Goal: Ask a question: Seek information or help from site administrators or community

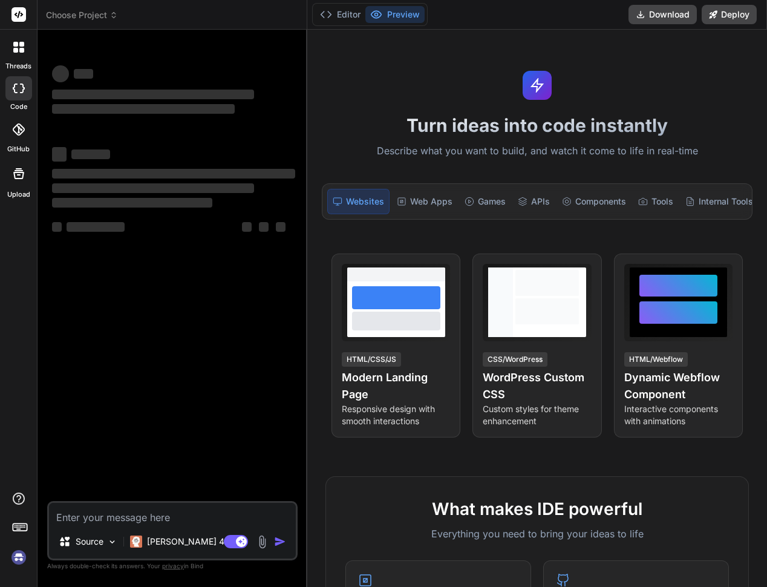
type textarea "x"
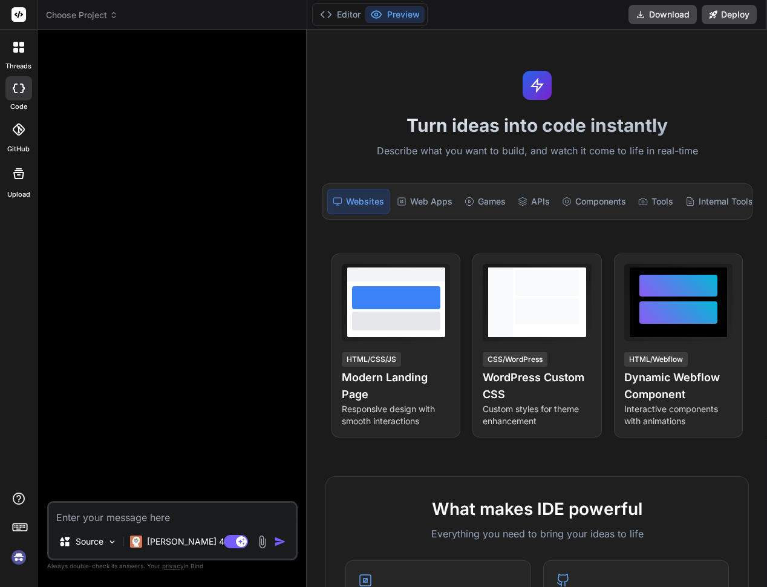
click at [102, 523] on textarea at bounding box center [172, 514] width 247 height 22
type textarea "H"
type textarea "x"
type textarea "Ho"
type textarea "x"
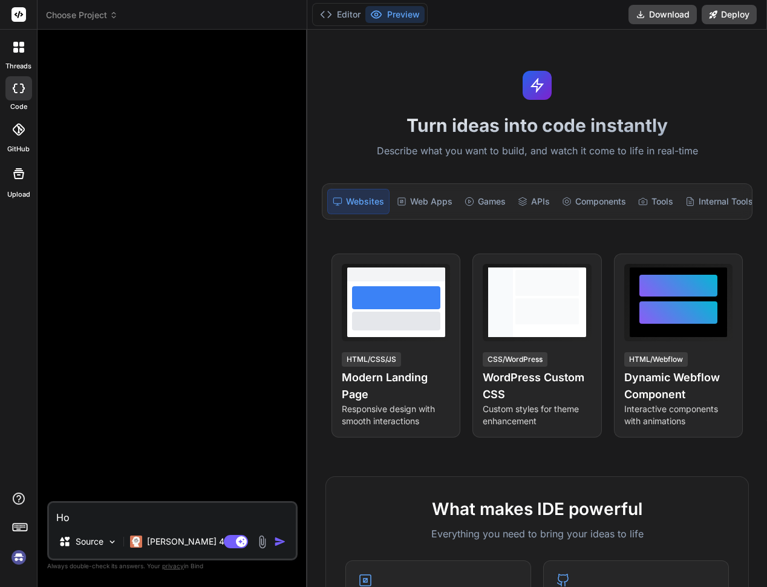
type textarea "How"
type textarea "x"
type textarea "How"
type textarea "x"
type textarea "How d"
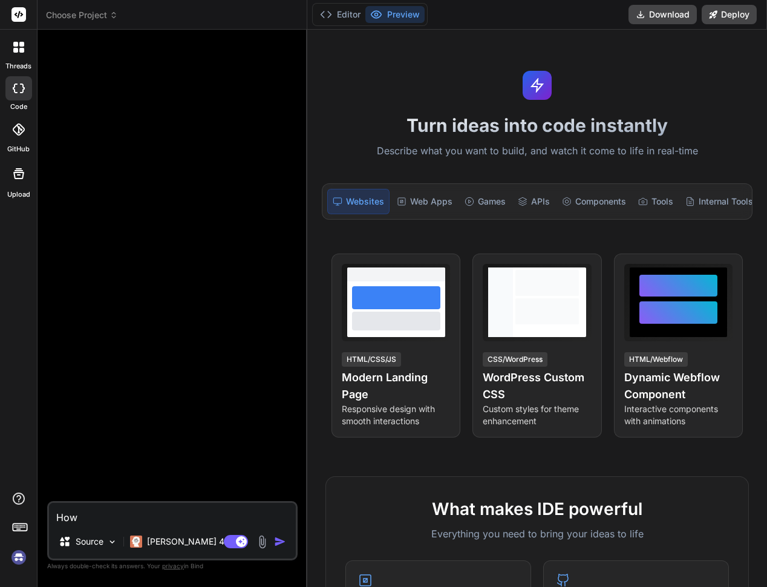
type textarea "x"
type textarea "How do"
type textarea "x"
type textarea "How do"
type textarea "x"
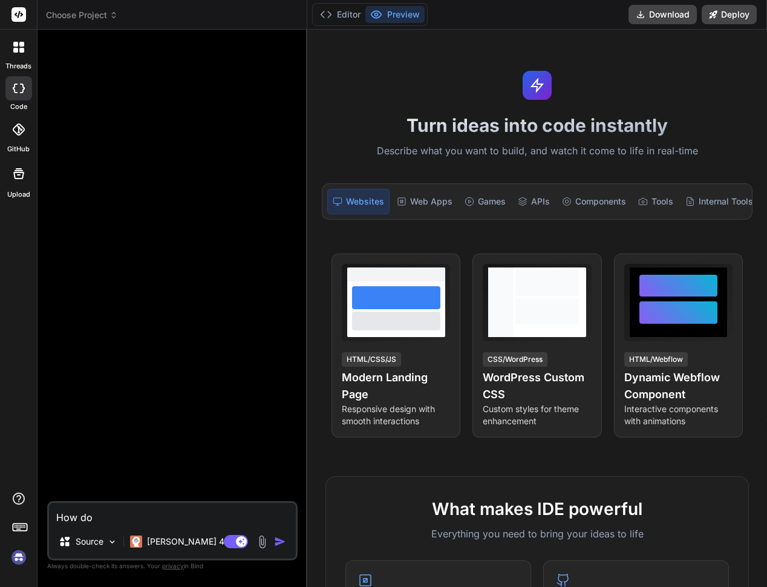
type textarea "How do i"
type textarea "x"
type textarea "How do i"
type textarea "x"
type textarea "How do i o"
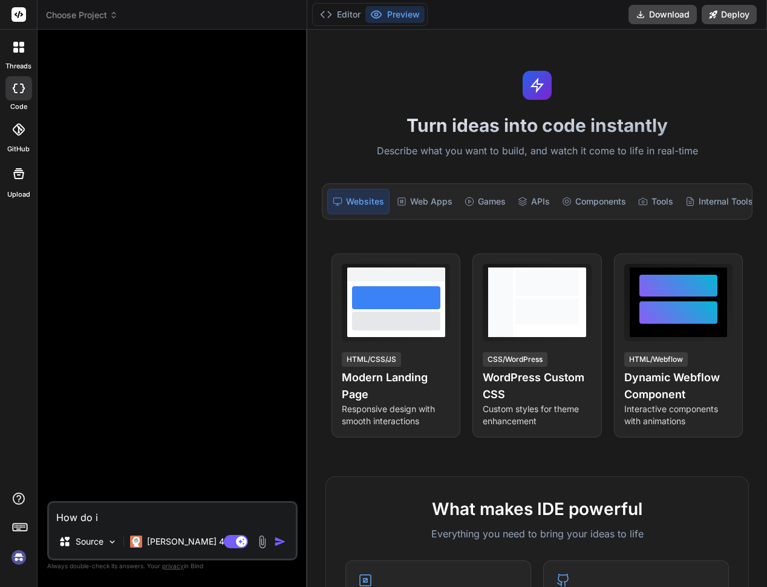
type textarea "x"
type textarea "How do i op"
type textarea "x"
type textarea "How do i opa"
type textarea "x"
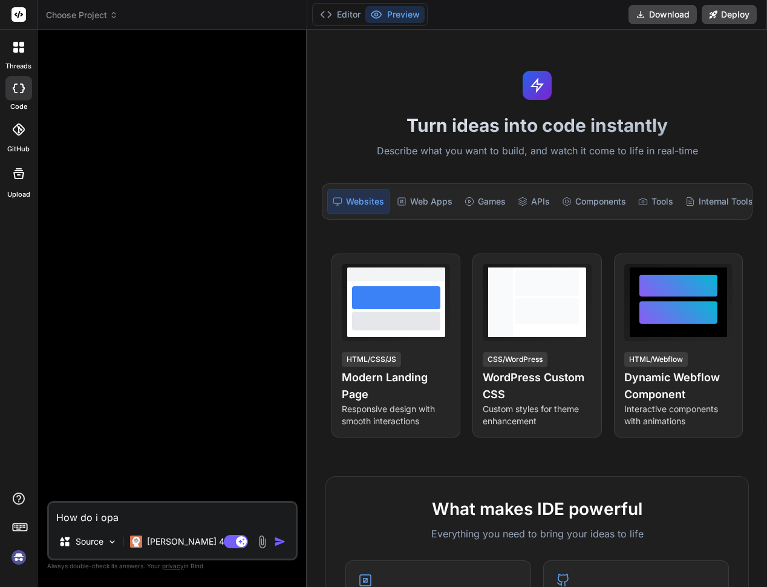
type textarea "How do i op"
type textarea "x"
type textarea "How do i o"
type textarea "x"
type textarea "How do i"
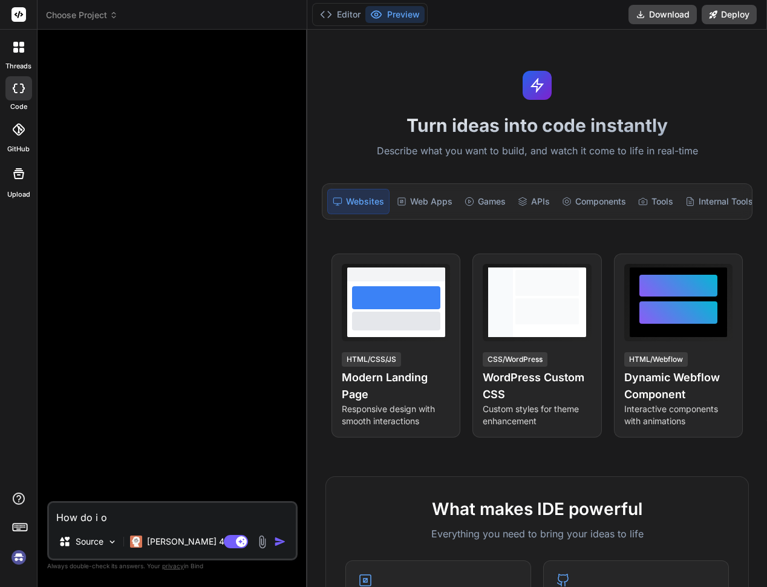
type textarea "x"
type textarea "How do i p"
type textarea "x"
type textarea "How do i pa"
type textarea "x"
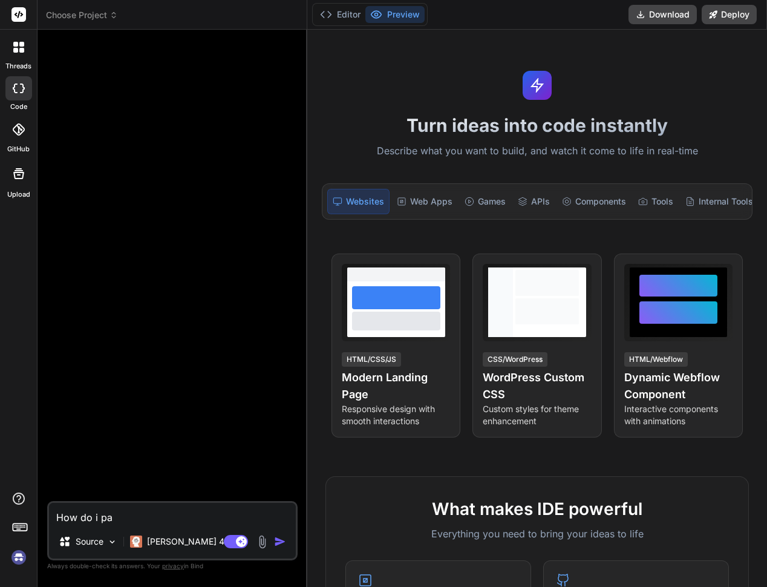
type textarea "How do i pac"
type textarea "x"
type textarea "How do i pack"
type textarea "x"
type textarea "How do i packe"
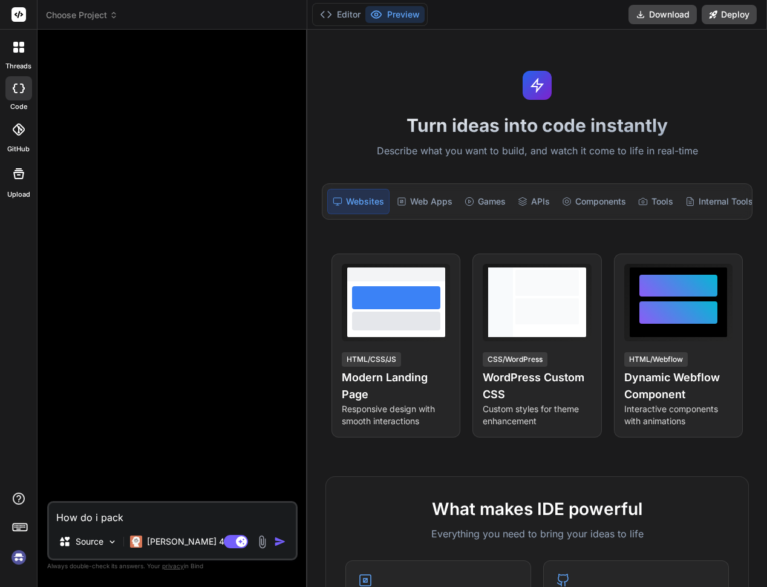
type textarea "x"
type textarea "How do i packeg"
type textarea "x"
type textarea "How do i packeg"
type textarea "x"
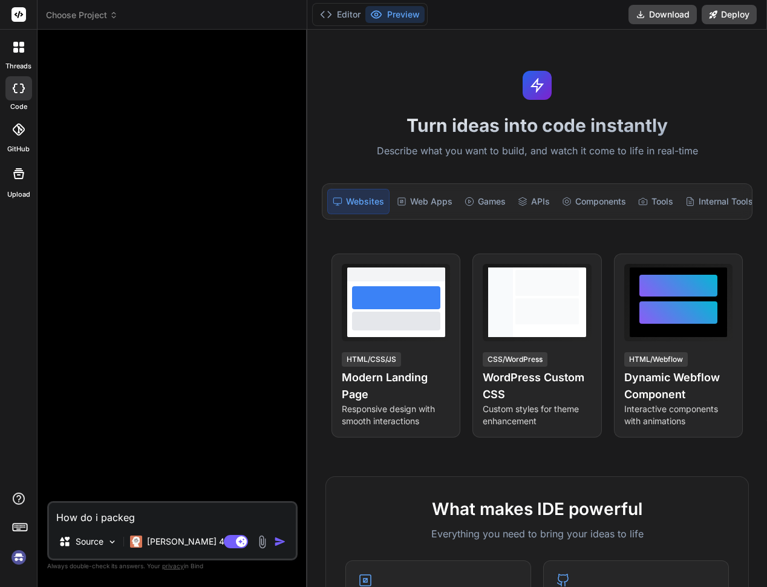
type textarea "How do i packeg t"
type textarea "x"
type textarea "How do i packeg"
type textarea "x"
type textarea "How do i packeg"
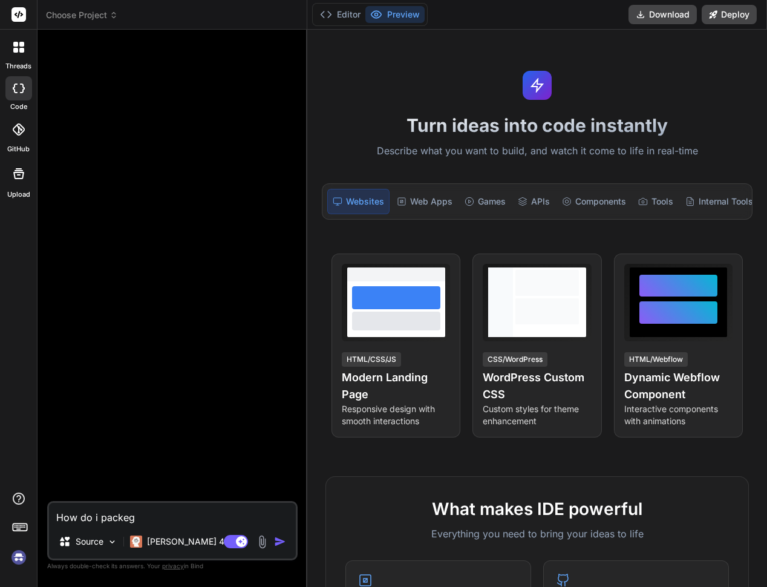
type textarea "x"
type textarea "How do i packe"
type textarea "x"
type textarea "How do i pack"
type textarea "x"
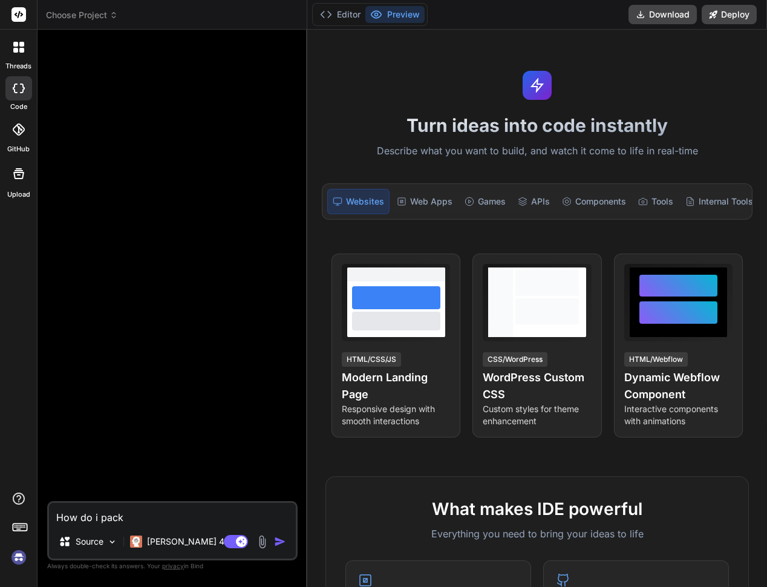
type textarea "How do i packa"
type textarea "x"
type textarea "How do i packag"
type textarea "x"
type textarea "How do i package"
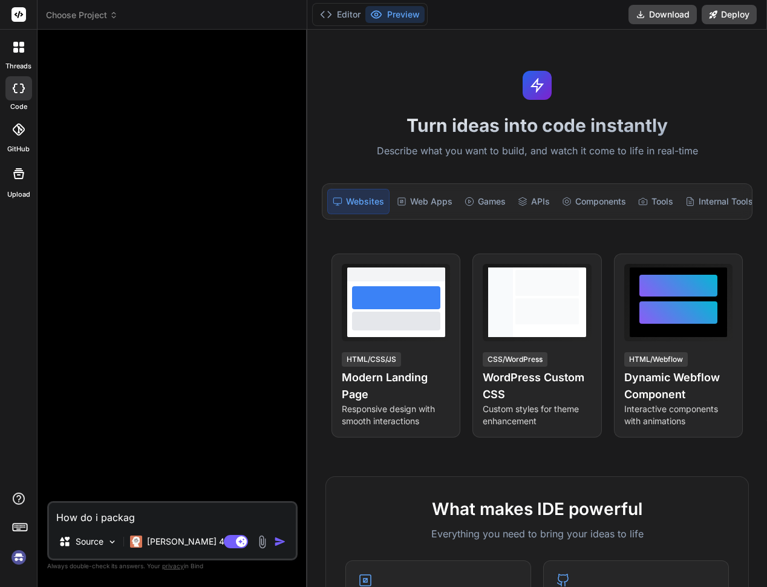
type textarea "x"
type textarea "How do i package"
type textarea "x"
type textarea "How do i package t"
type textarea "x"
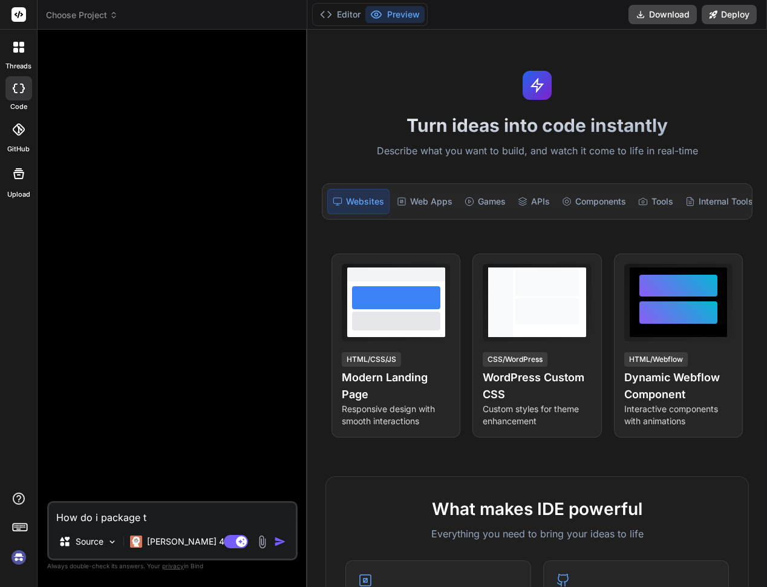
type textarea "How do i package th"
type textarea "x"
type textarea "How do i package the"
type textarea "x"
type textarea "How do i package the"
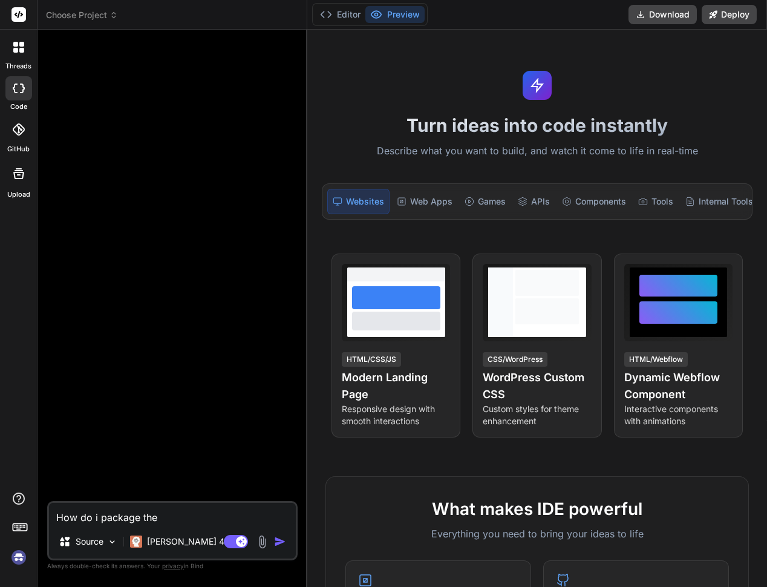
type textarea "x"
type textarea "How do i package the t"
type textarea "x"
type textarea "How do i package the ty"
type textarea "x"
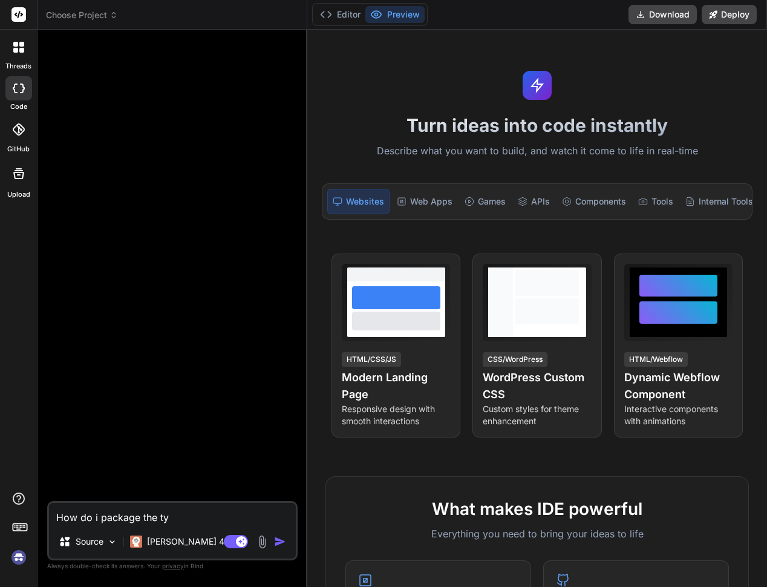
type textarea "How do i package the typ"
type textarea "x"
type textarea "How do i package the type"
type textarea "x"
type textarea "How do i package the types"
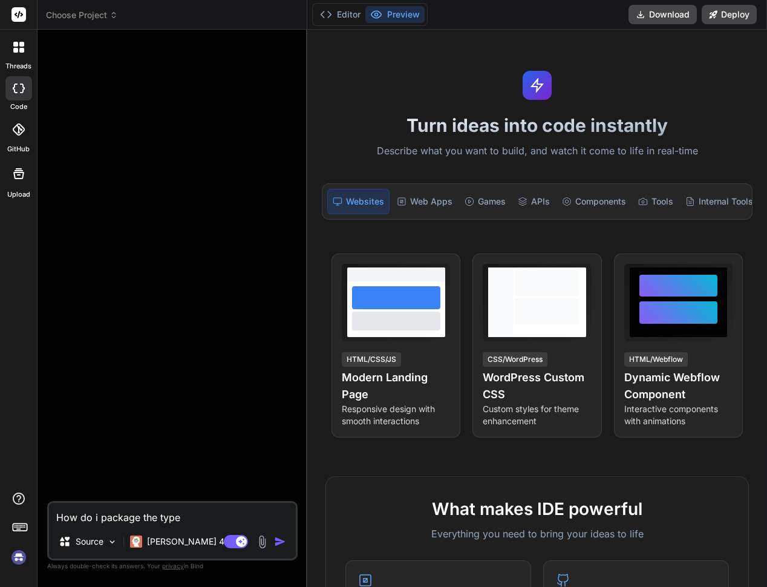
type textarea "x"
type textarea "How do i package the typesc"
type textarea "x"
type textarea "How do i package the typescr"
type textarea "x"
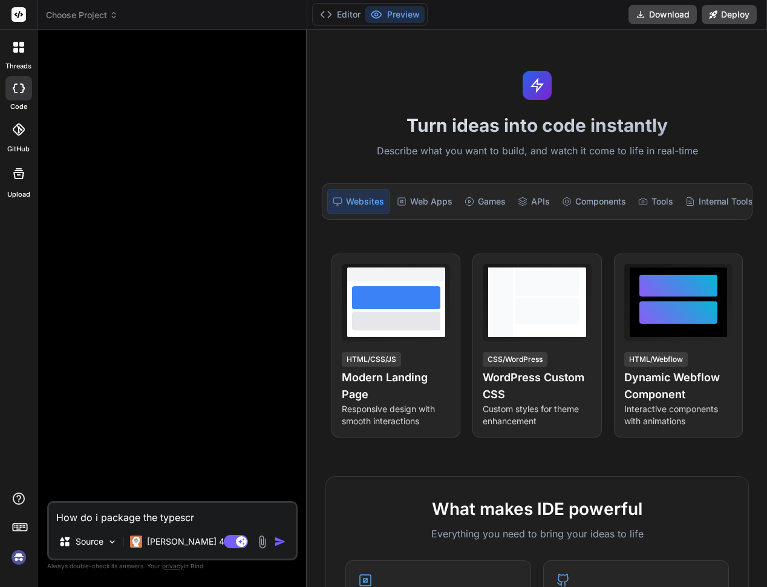
type textarea "How do i package the typescri"
type textarea "x"
type textarea "How do i package the typescrip"
type textarea "x"
type textarea "How do i package the typescript"
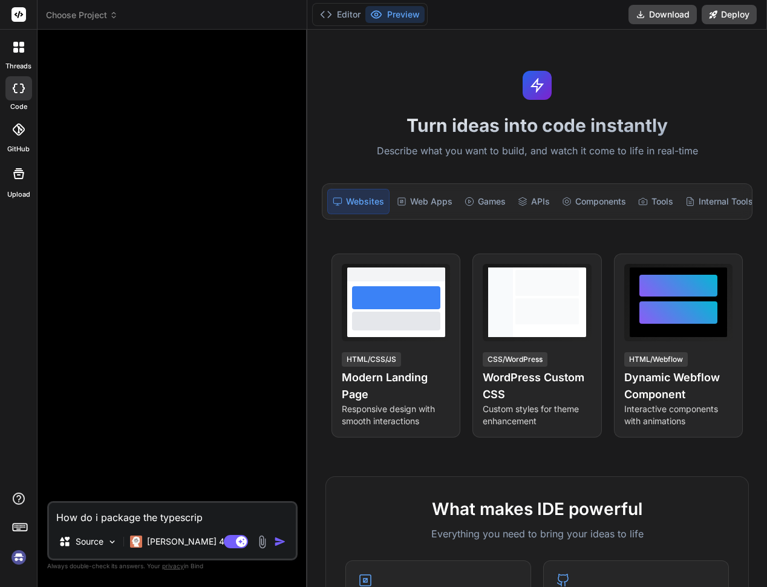
type textarea "x"
type textarea "How do i package the typescript"
type textarea "x"
type textarea "How do i package the typescript v"
type textarea "x"
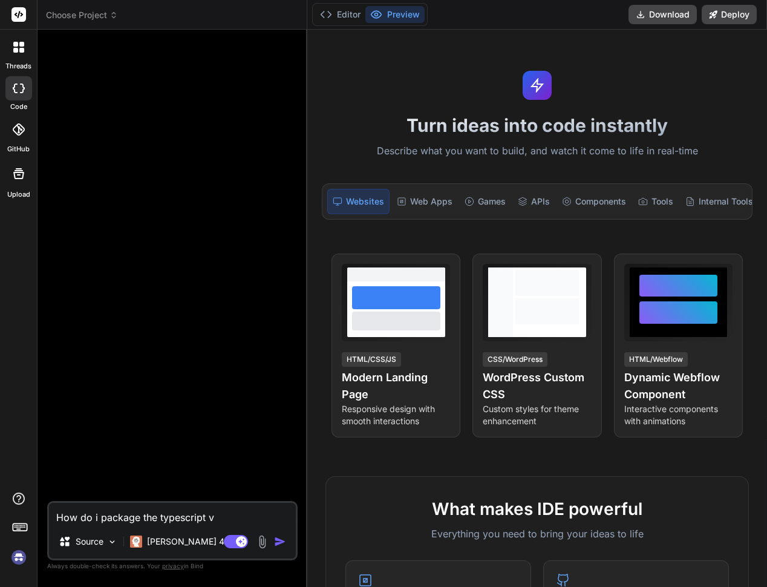
type textarea "How do i package the typescript vi"
type textarea "x"
type textarea "How do i package the typescript via"
type textarea "x"
type textarea "How do i package the typescript via"
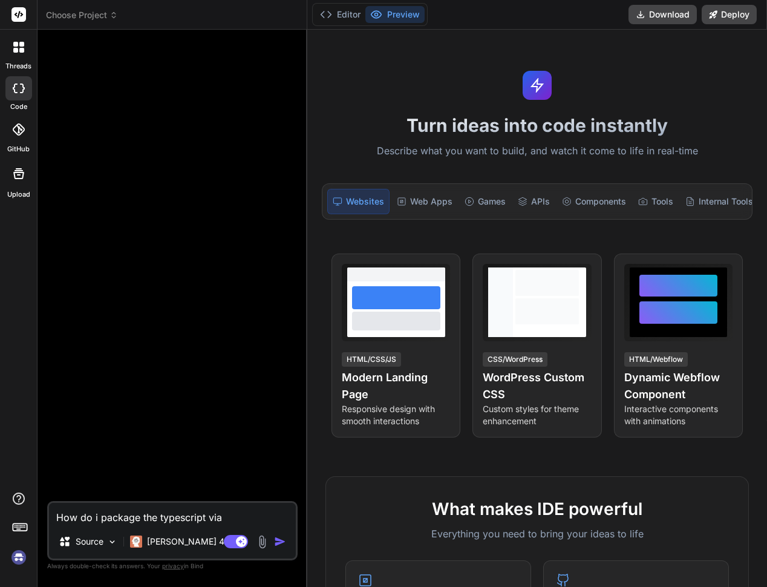
type textarea "x"
type textarea "How do i package the typescript via i"
type textarea "x"
type textarea "How do i package the typescript via in"
type textarea "x"
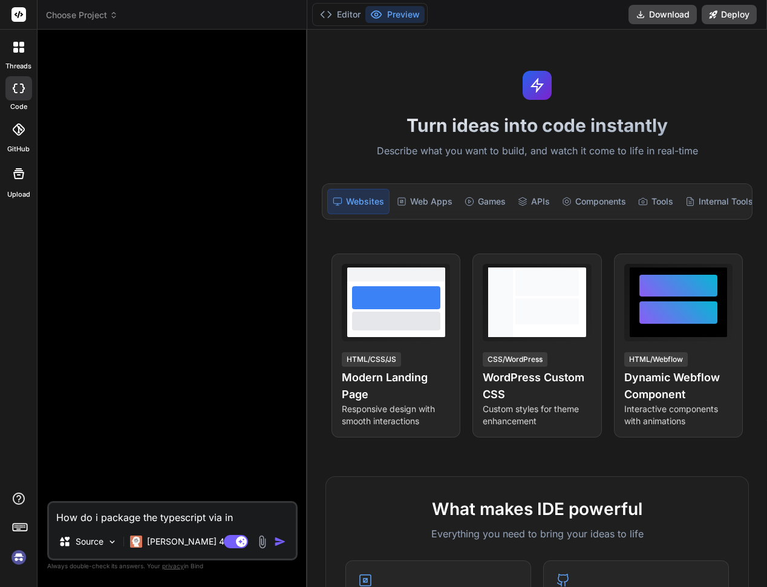
type textarea "How do i package the typescript via int"
type textarea "x"
type textarea "How do i package the typescript via intu"
type textarea "x"
type textarea "How do i package the typescript via intun"
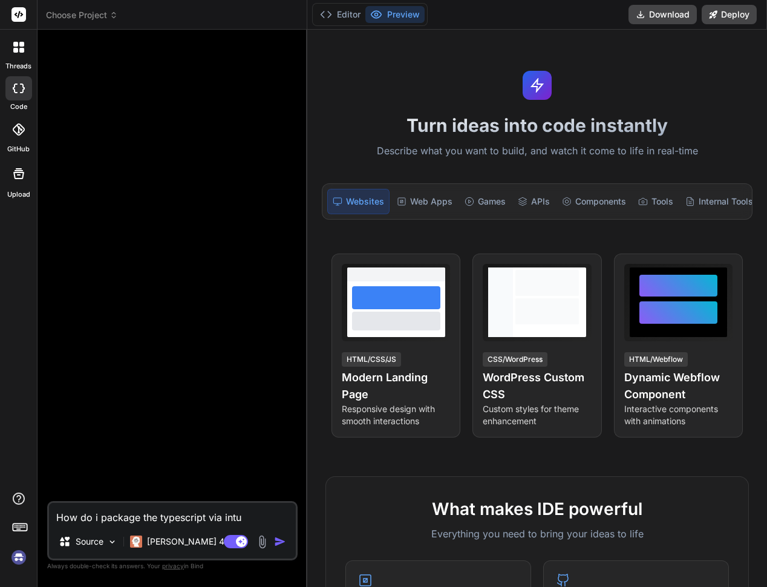
type textarea "x"
type textarea "How do i package the typescript via intune"
type textarea "x"
click at [214, 521] on textarea "How do i package the typescript via intune" at bounding box center [172, 514] width 247 height 22
type textarea "How do i package the typescript via intune"
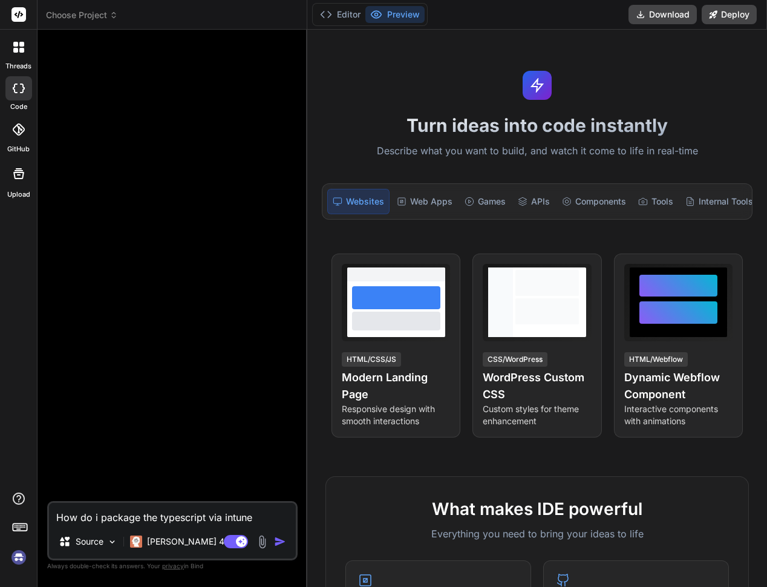
click at [282, 543] on img "button" at bounding box center [280, 541] width 12 height 12
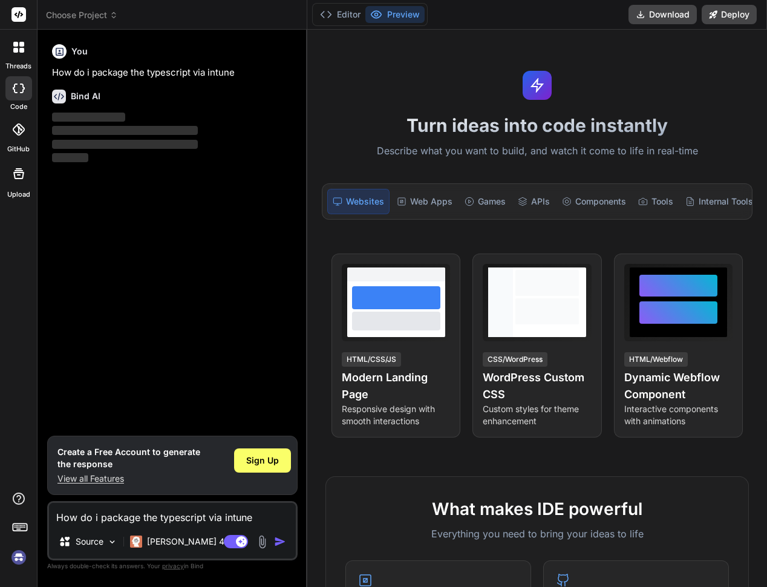
click at [263, 478] on div "Sign Up" at bounding box center [262, 465] width 57 height 39
click at [273, 462] on span "Sign Up" at bounding box center [262, 460] width 33 height 12
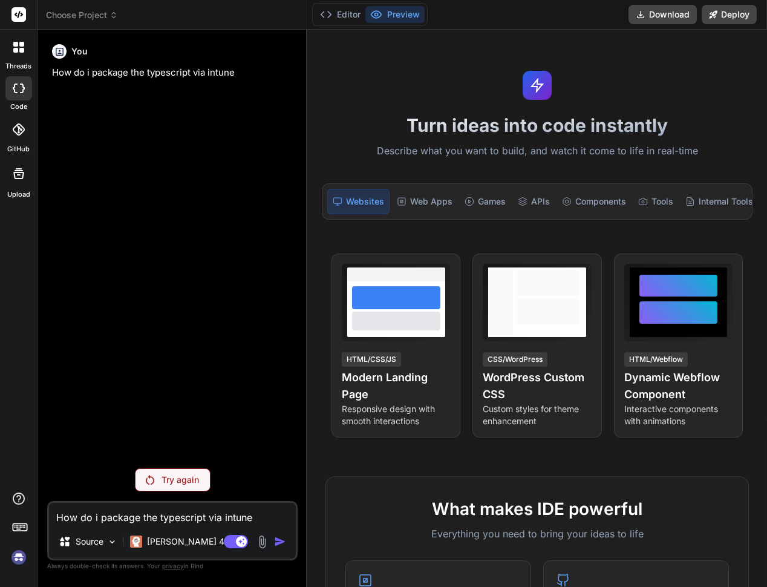
click at [174, 475] on p "Try again" at bounding box center [181, 480] width 38 height 12
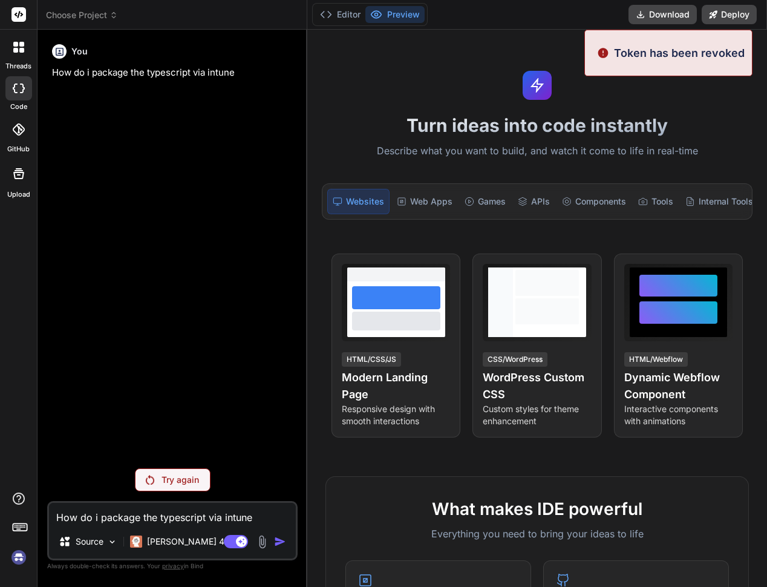
click at [655, 59] on p "Token has been revoked" at bounding box center [679, 53] width 131 height 16
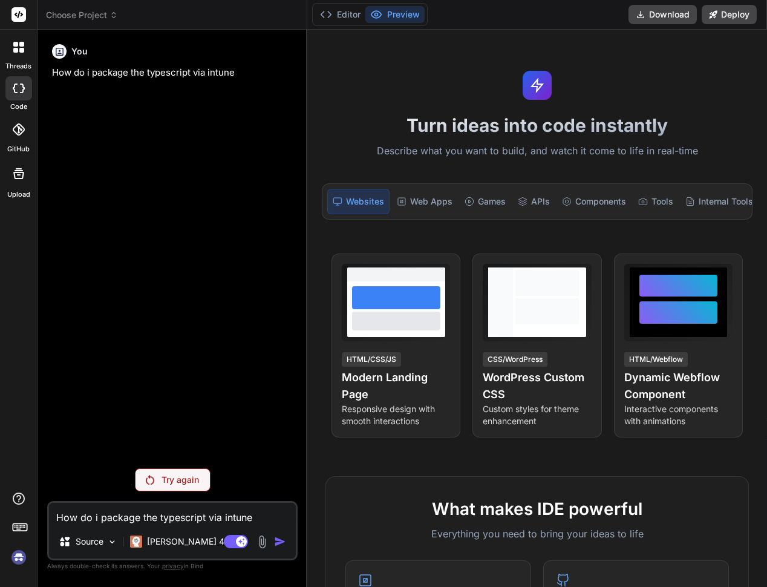
drag, startPoint x: 619, startPoint y: 51, endPoint x: 722, endPoint y: 44, distance: 103.1
click at [160, 489] on div "Try again" at bounding box center [173, 479] width 76 height 23
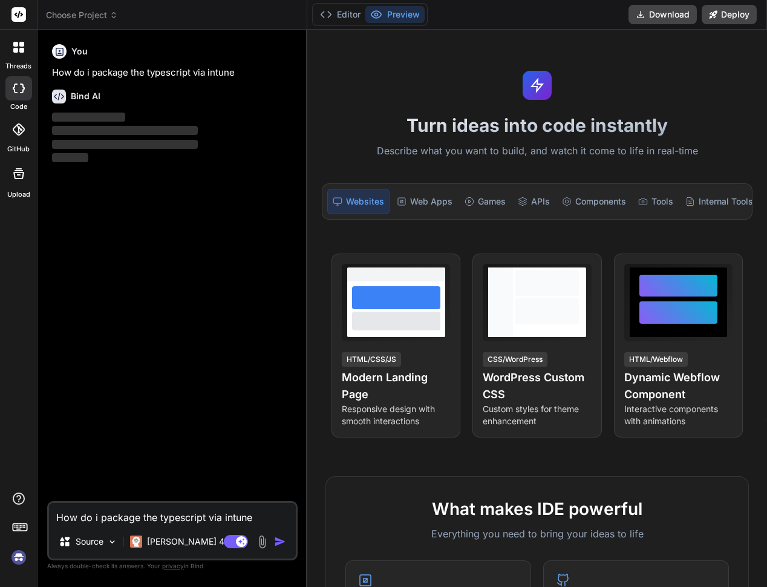
type textarea "x"
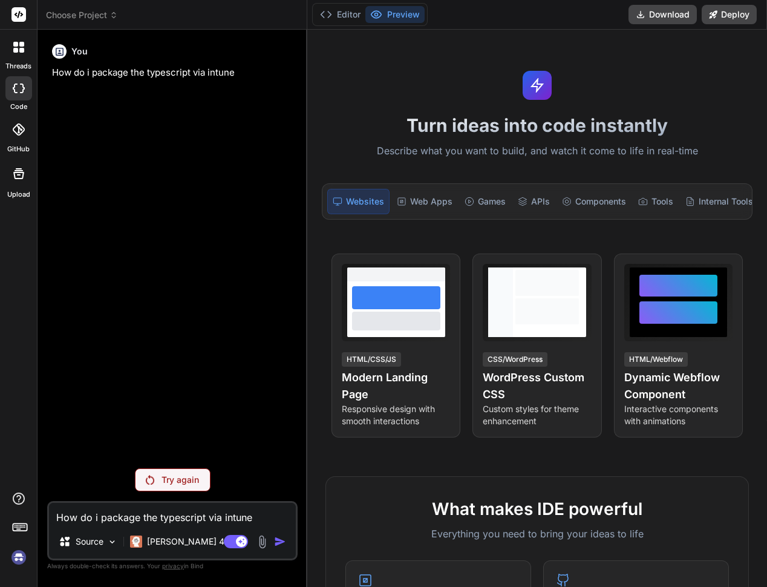
click at [99, 18] on span "Choose Project" at bounding box center [82, 15] width 72 height 12
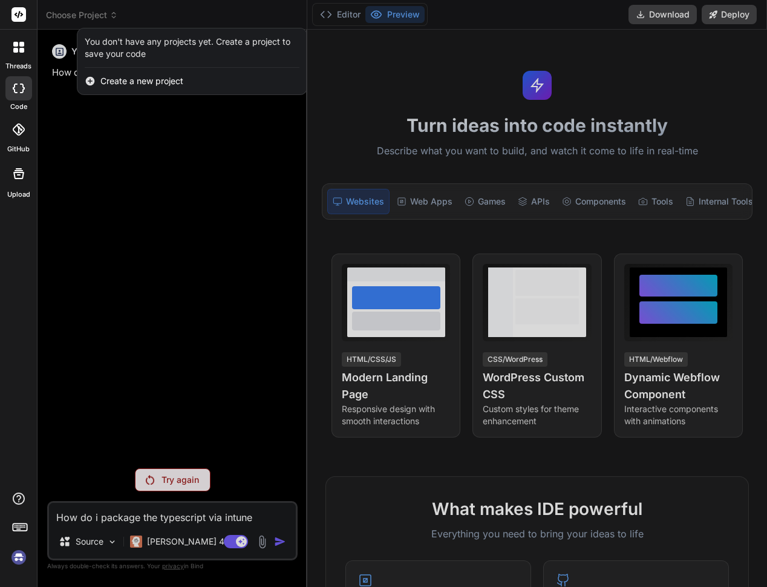
click at [134, 83] on span "Create a new project" at bounding box center [141, 81] width 83 height 12
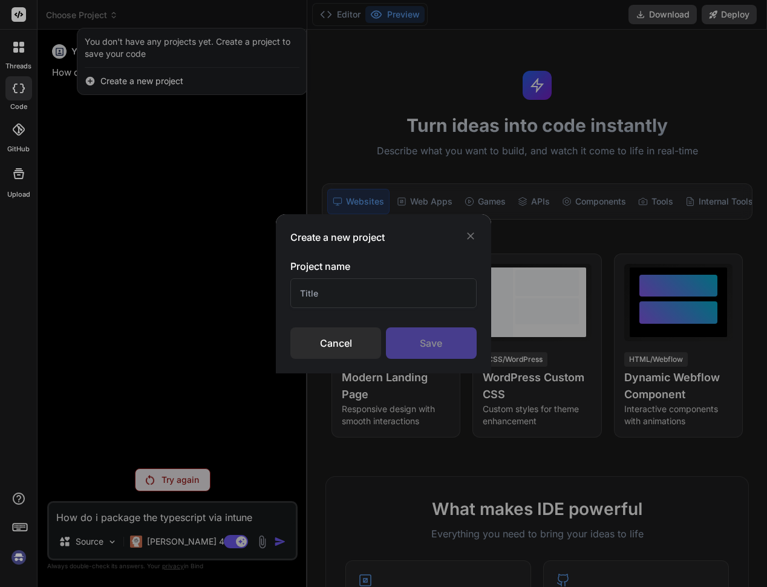
click at [473, 237] on icon at bounding box center [471, 236] width 12 height 12
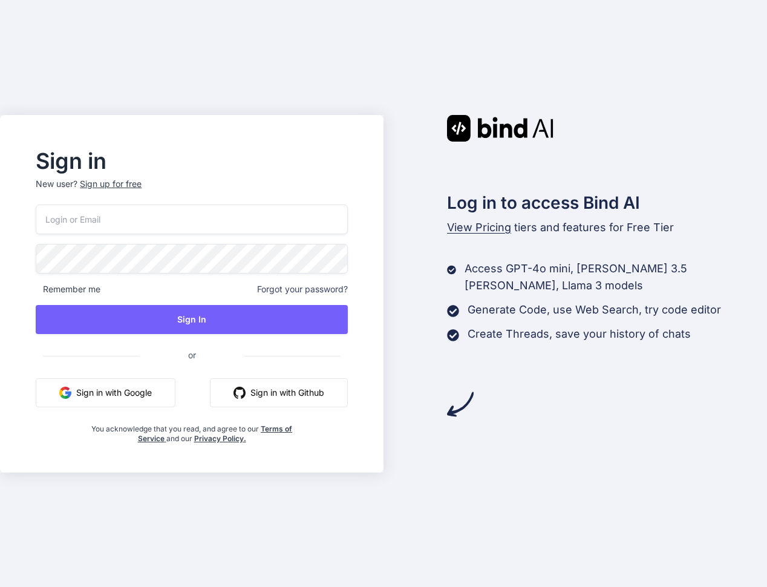
click at [117, 388] on button "Sign in with Google" at bounding box center [106, 392] width 140 height 29
